Goal: Find specific page/section

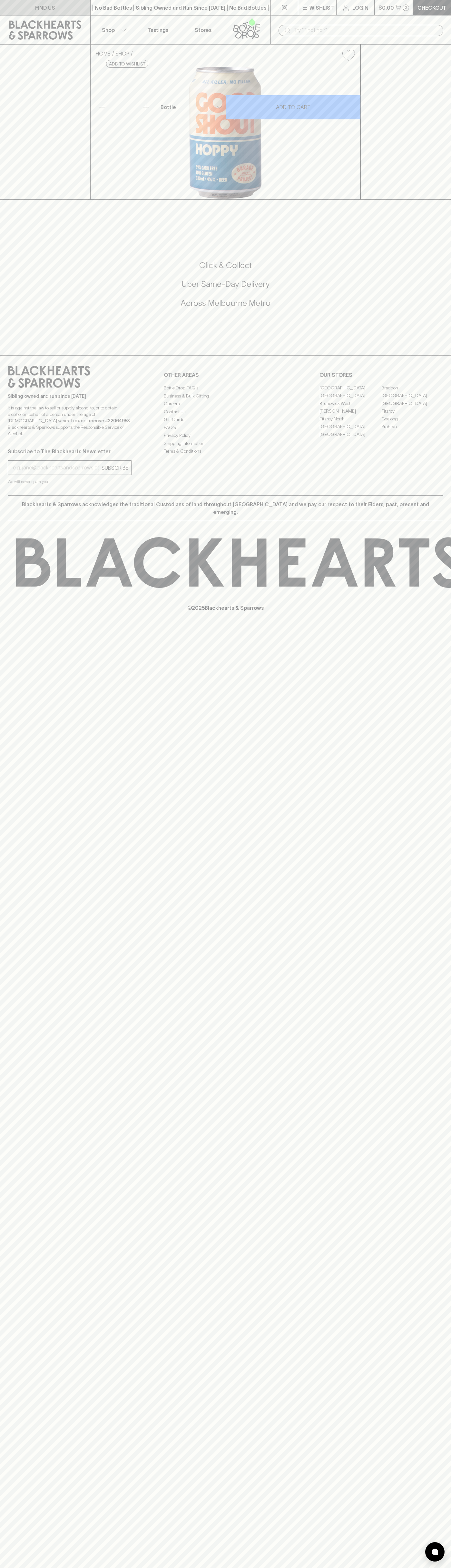
click at [35, 14] on link "FIND US" at bounding box center [45, 7] width 90 height 15
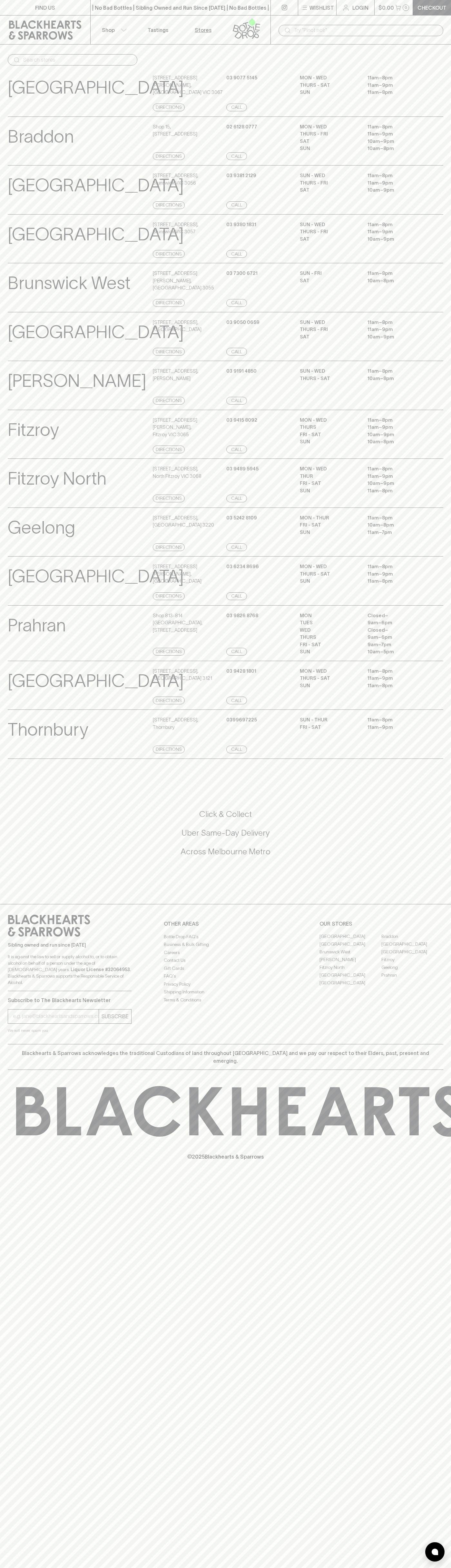
click at [389, 1567] on html "FIND US | No Bad Bottles | Sibling Owned and Run Since [DATE] | No Bad Bottles …" at bounding box center [225, 784] width 451 height 1568
click at [12, 796] on div "FIND US | No Bad Bottles | Sibling Owned and Run Since [DATE] | No Bad Bottles …" at bounding box center [225, 784] width 451 height 1568
